Goal: Complete application form

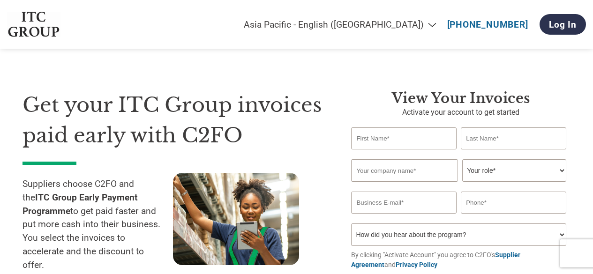
select select "en-IN"
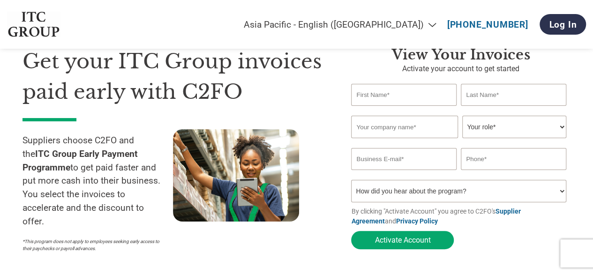
scroll to position [47, 0]
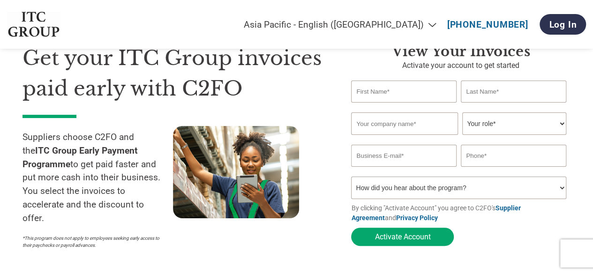
click at [489, 128] on select "Your role* CFO Controller Credit Manager Finance Director Treasurer CEO Preside…" at bounding box center [514, 123] width 104 height 22
click at [395, 155] on input "email" at bounding box center [403, 156] width 105 height 22
click at [385, 194] on select "How did you hear about the program? Received a letter Email Social Media Online…" at bounding box center [458, 188] width 215 height 22
click at [503, 128] on select "Your role* CFO Controller Credit Manager Finance Director Treasurer CEO Preside…" at bounding box center [514, 123] width 104 height 22
click at [385, 186] on select "How did you hear about the program? Received a letter Email Social Media Online…" at bounding box center [458, 188] width 215 height 22
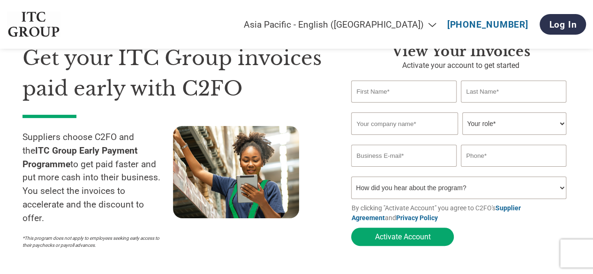
select select "Email"
click at [351, 179] on select "How did you hear about the program? Received a letter Email Social Media Online…" at bounding box center [458, 188] width 215 height 22
